Goal: Task Accomplishment & Management: Manage account settings

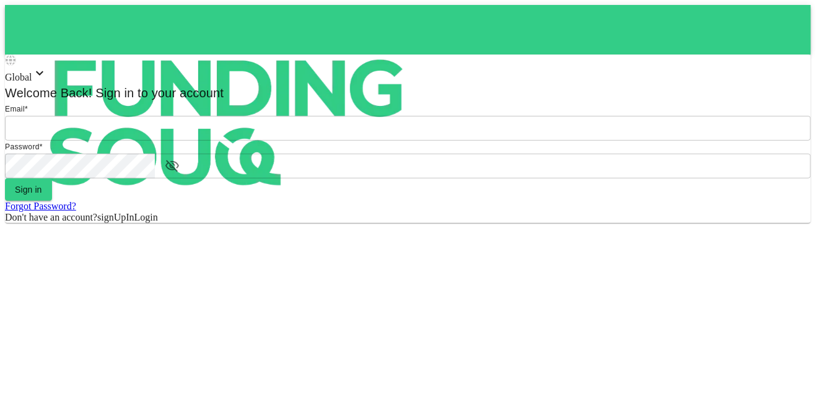
click at [366, 141] on input "email" at bounding box center [408, 128] width 806 height 25
type input "mohamed.ayyash@gmail.com"
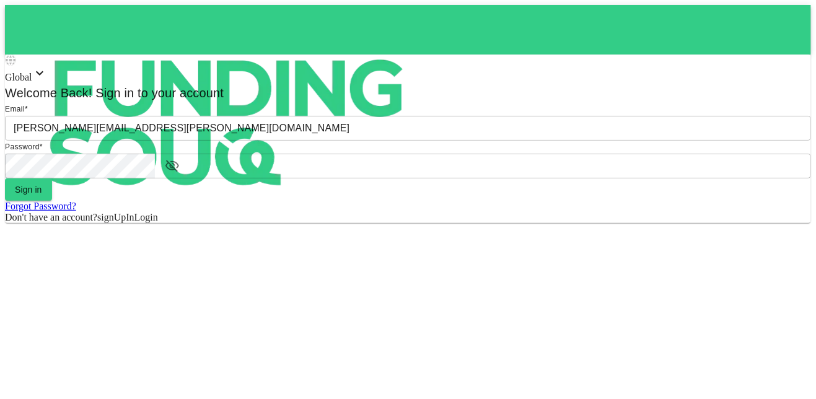
click at [5, 179] on button "Sign in" at bounding box center [28, 190] width 47 height 22
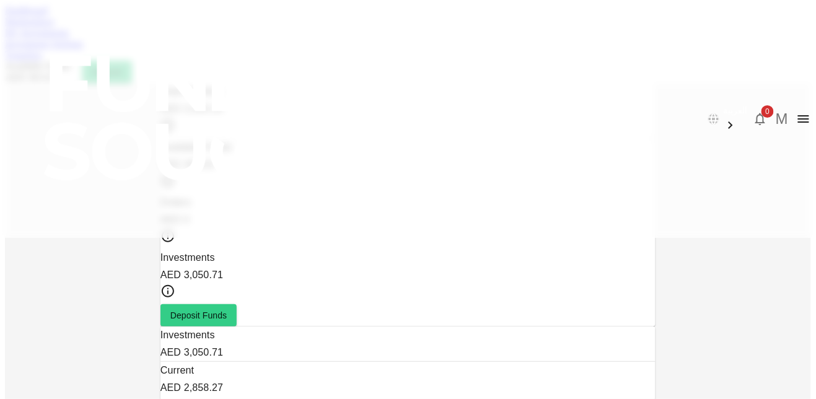
click at [55, 27] on link "Marketplace" at bounding box center [30, 21] width 50 height 11
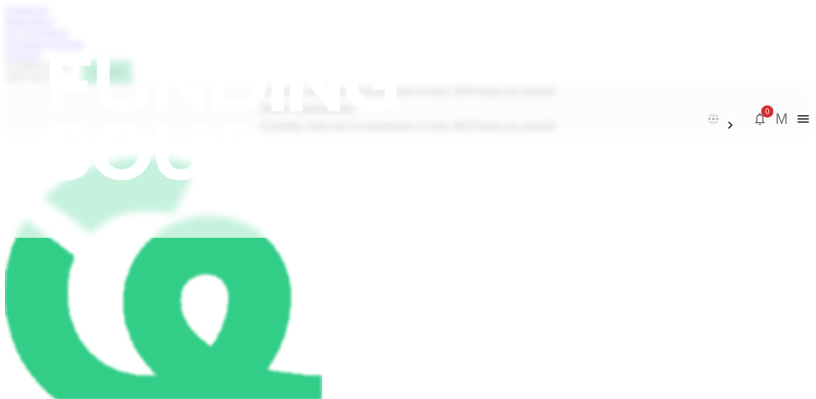
click at [69, 38] on link "My Investments" at bounding box center [37, 32] width 64 height 11
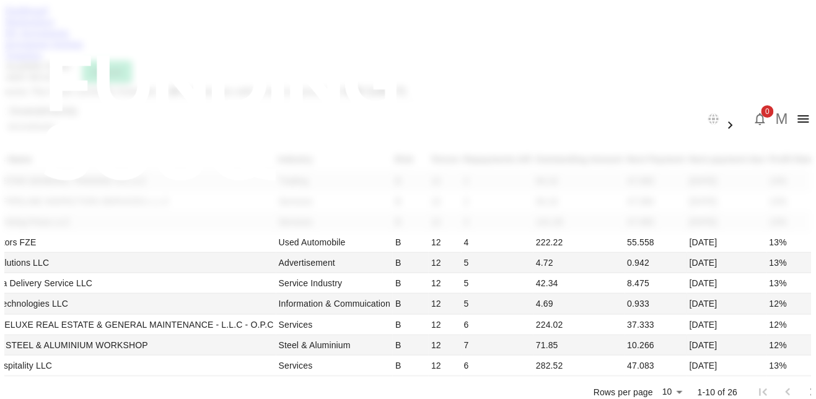
scroll to position [426, 0]
click at [578, 253] on li "100" at bounding box center [573, 251] width 37 height 22
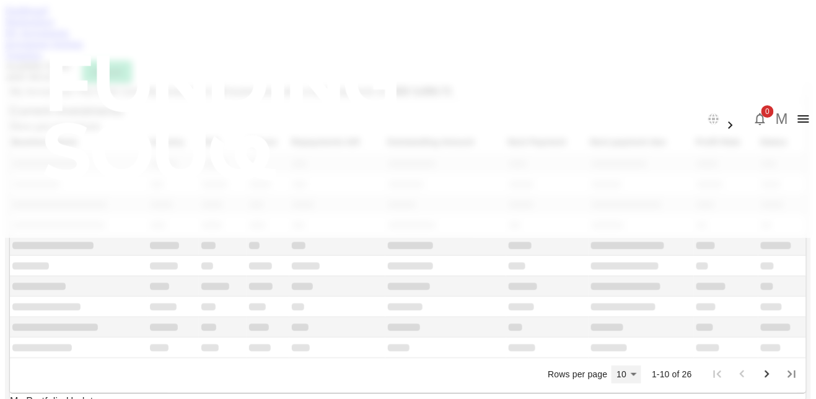
type input "100"
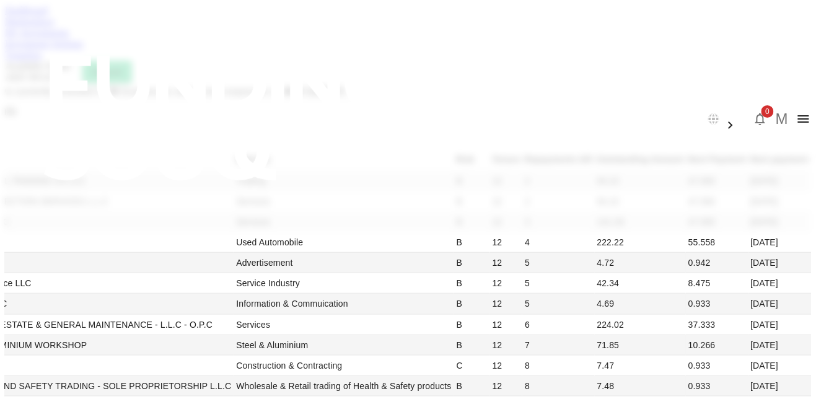
scroll to position [0, 0]
click at [132, 61] on button "Deposit" at bounding box center [107, 72] width 50 height 22
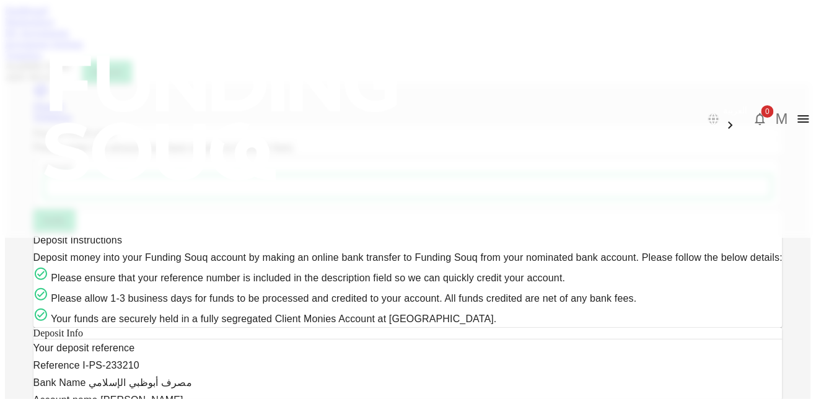
click at [519, 112] on div "Withdraw" at bounding box center [408, 117] width 750 height 11
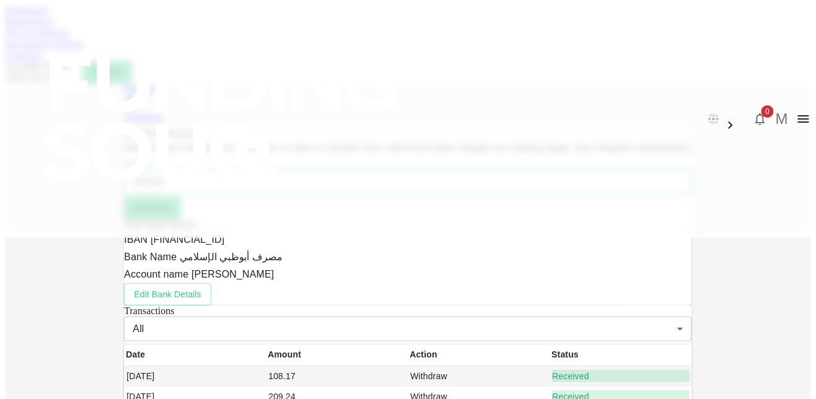
type input "303.63"
click at [180, 219] on button "Withdraw" at bounding box center [152, 208] width 56 height 22
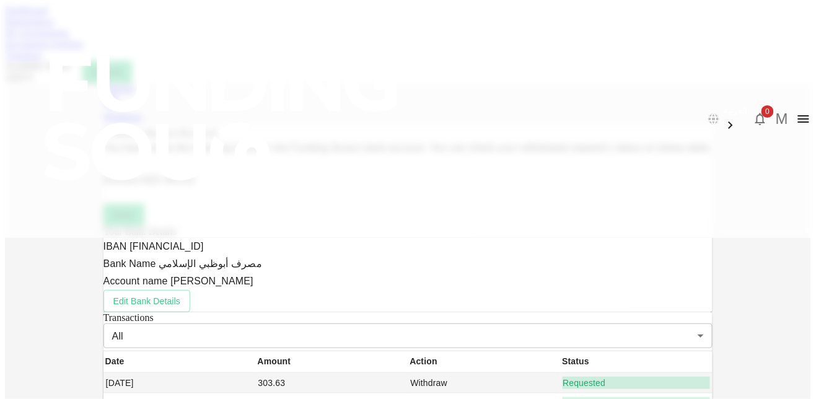
scroll to position [136, 0]
click at [48, 15] on link "Dashboard" at bounding box center [26, 10] width 43 height 11
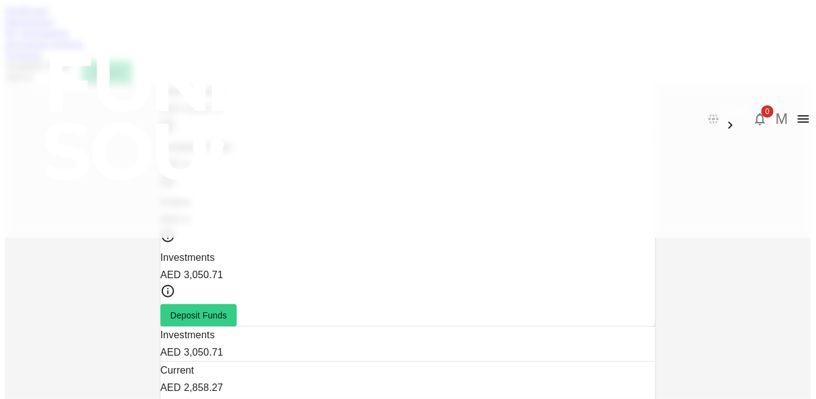
click at [55, 27] on link "Marketplace" at bounding box center [30, 21] width 50 height 11
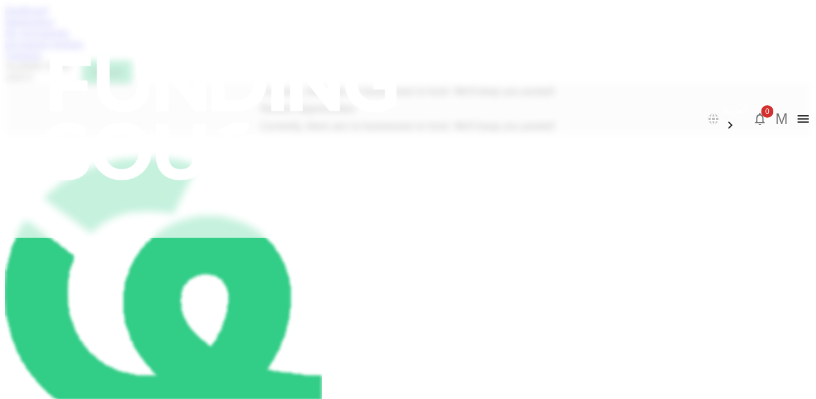
click at [48, 15] on link "Dashboard" at bounding box center [26, 10] width 43 height 11
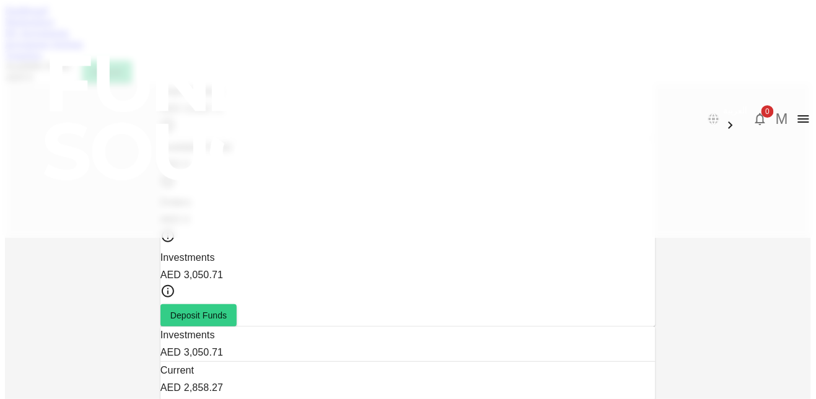
click at [55, 27] on link "Marketplace" at bounding box center [30, 21] width 50 height 11
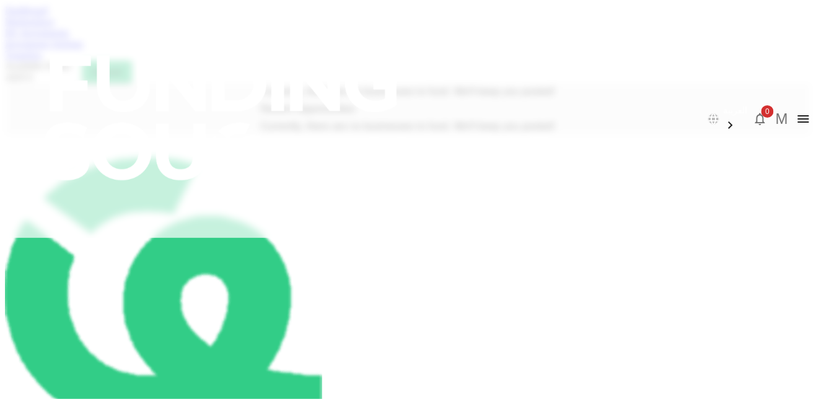
click at [69, 38] on link "My Investments" at bounding box center [37, 32] width 64 height 11
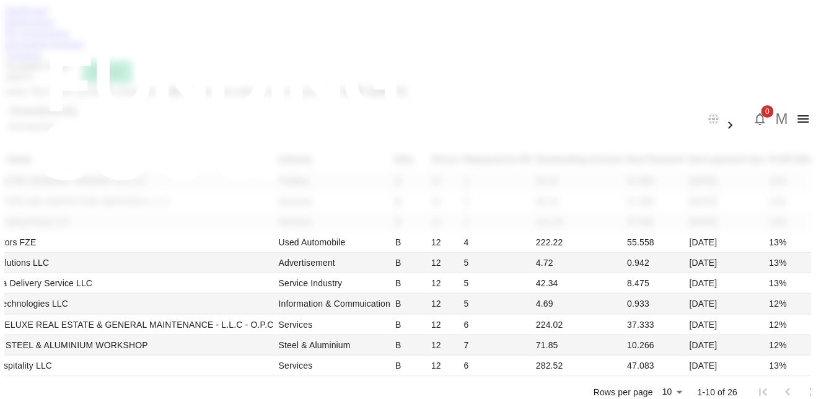
scroll to position [353, 0]
click at [562, 324] on li "100" at bounding box center [573, 323] width 37 height 22
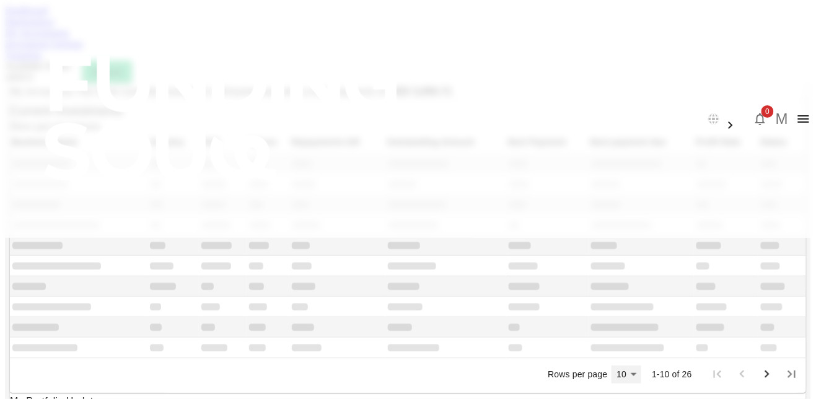
type input "100"
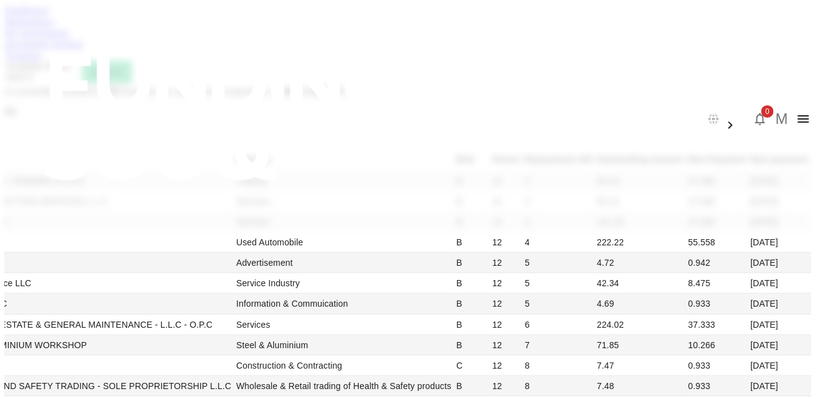
scroll to position [1066, 0]
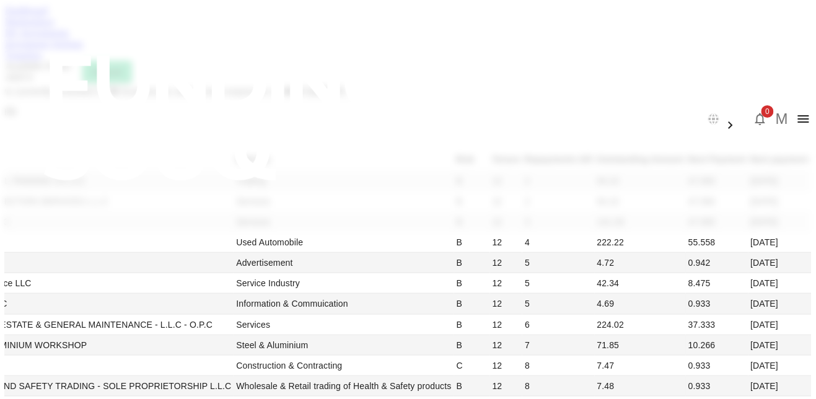
scroll to position [1066, 0]
